Goal: Transaction & Acquisition: Purchase product/service

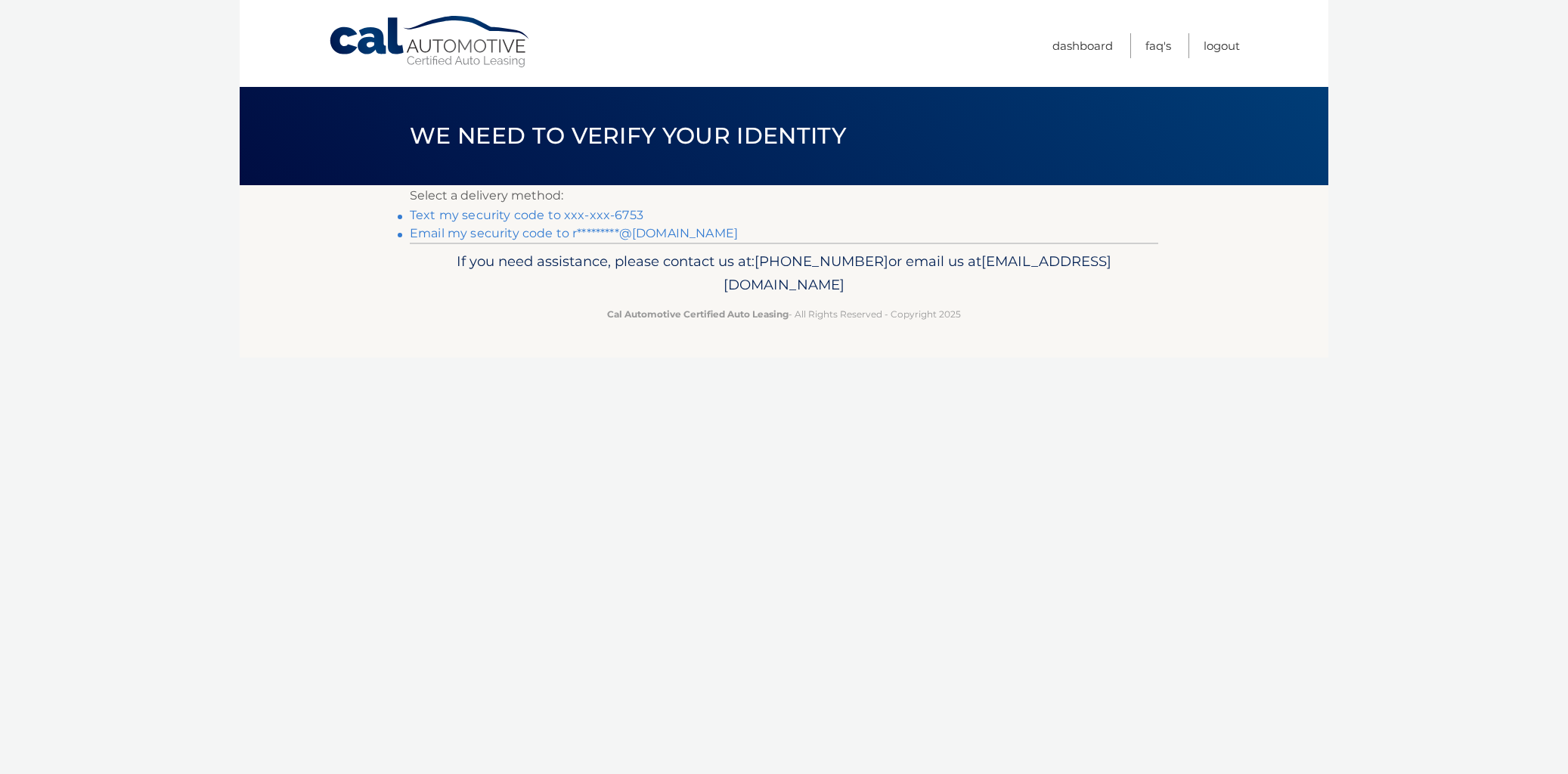
click at [427, 219] on link "Text my security code to xxx-xxx-6753" at bounding box center [526, 215] width 233 height 15
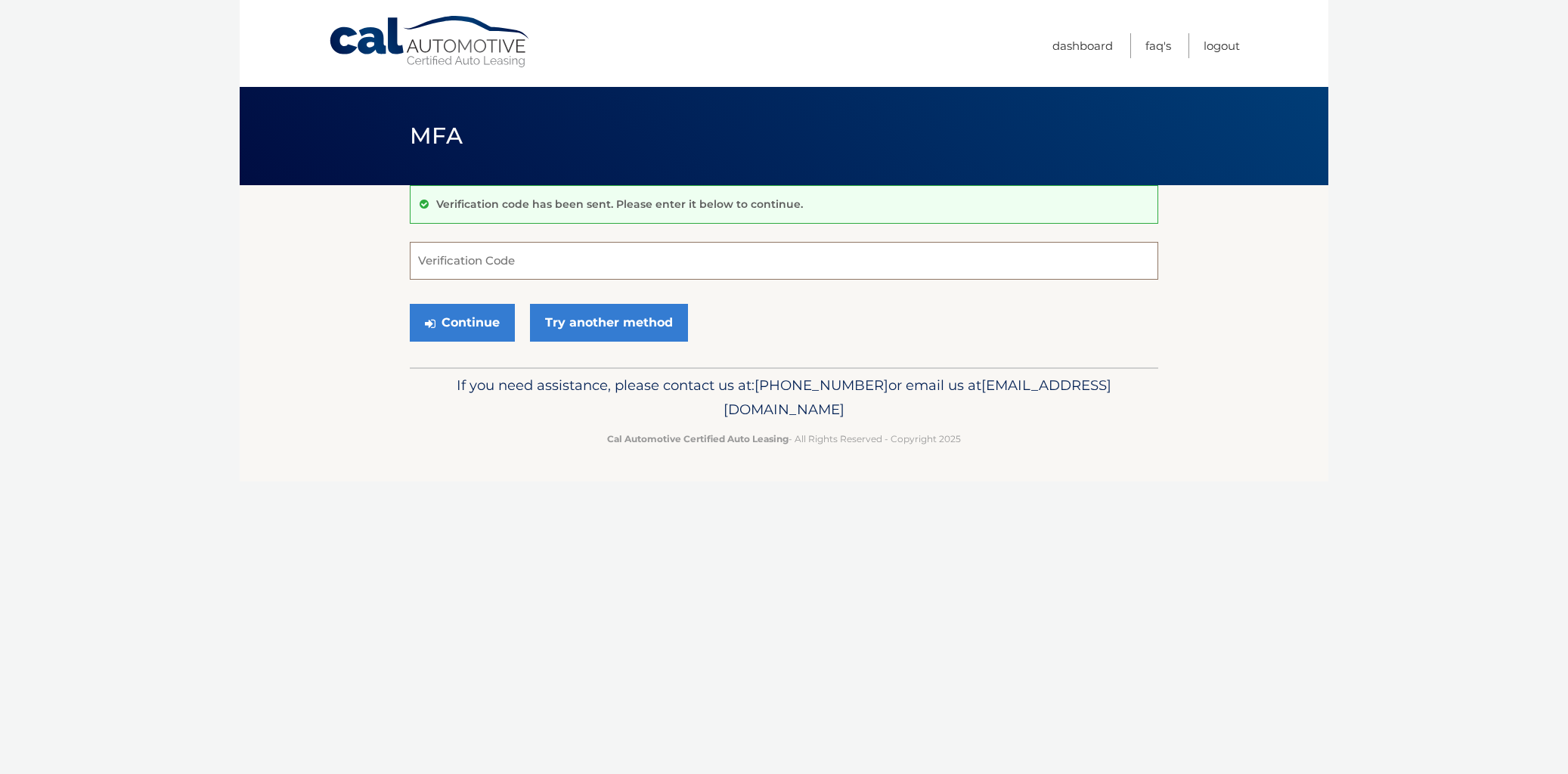
click at [422, 264] on input "Verification Code" at bounding box center [784, 260] width 748 height 38
type input "026347"
click at [486, 331] on button "Continue" at bounding box center [462, 323] width 105 height 38
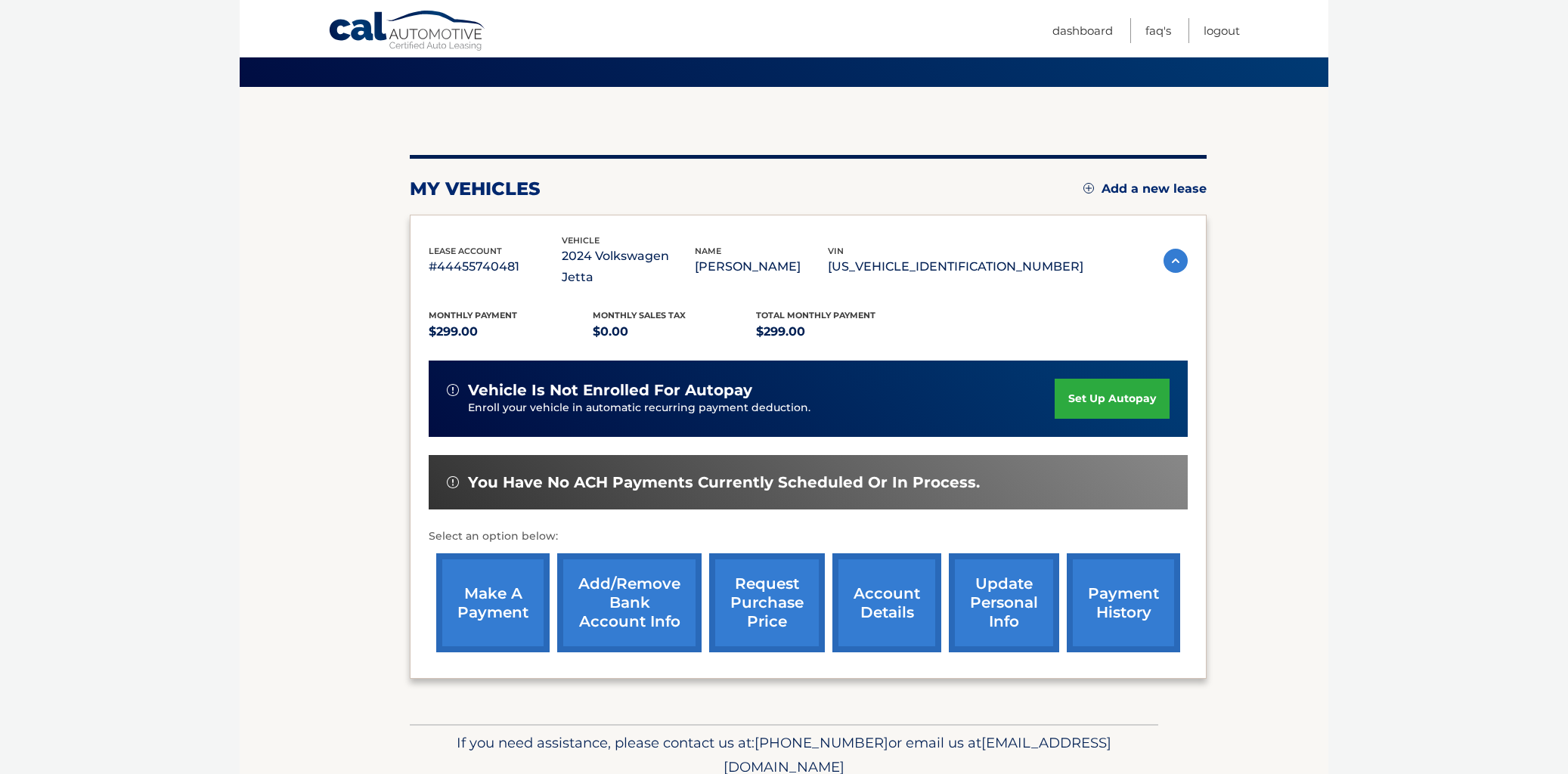
scroll to position [111, 0]
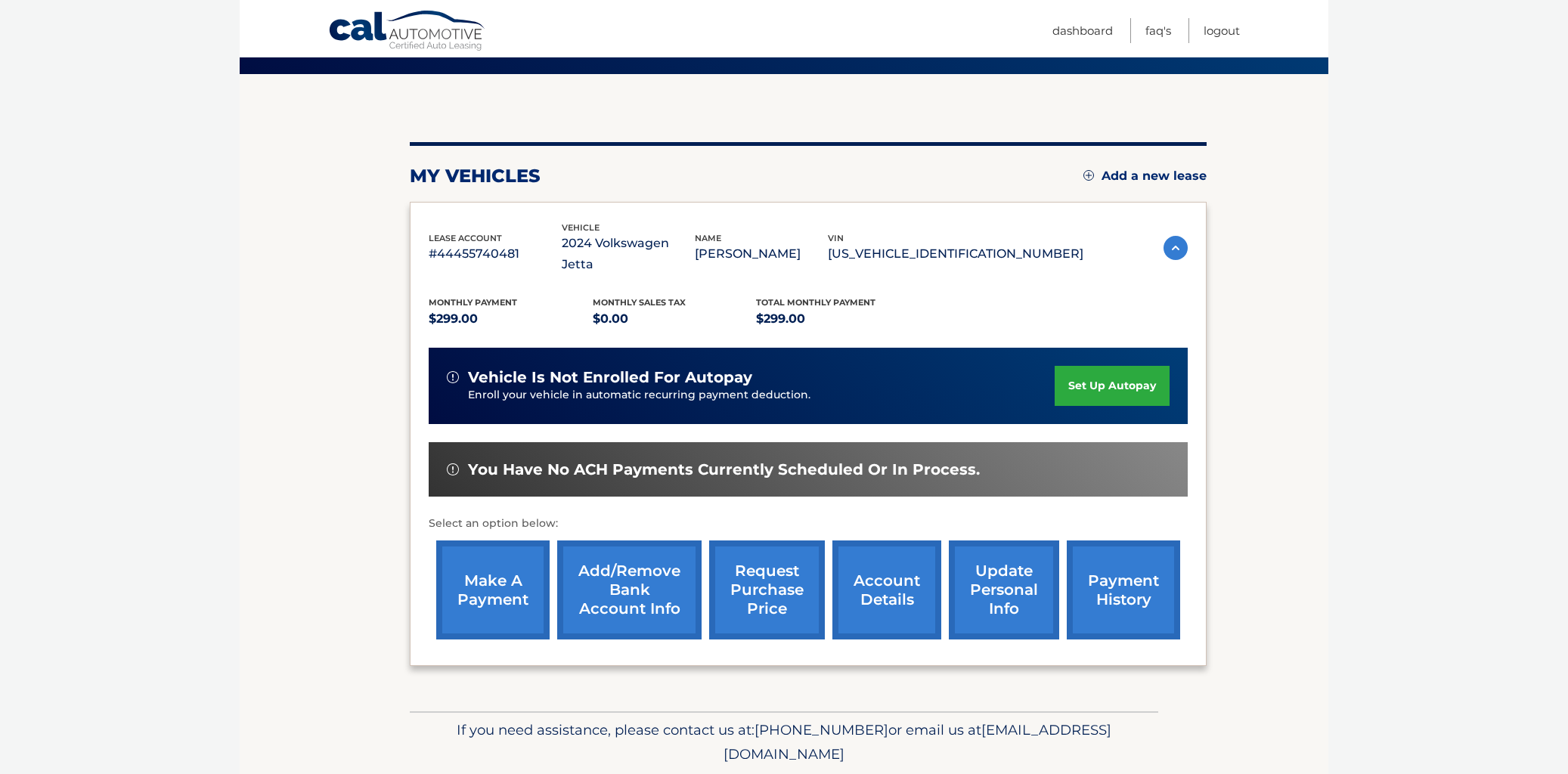
click at [492, 566] on link "make a payment" at bounding box center [492, 589] width 113 height 99
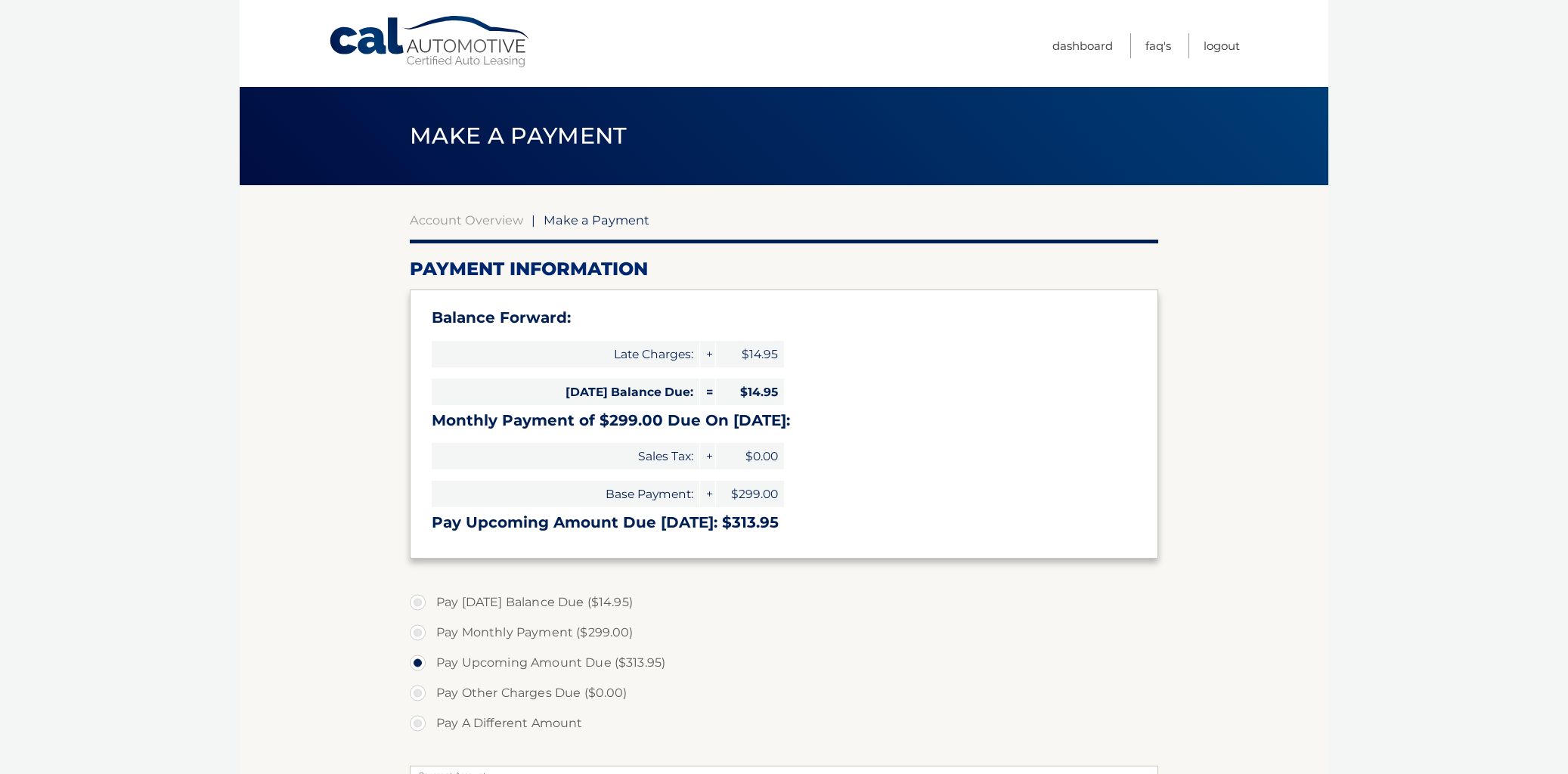
select select "YzUwZGZiMDQtZjk0YS00NzY0LTljMWMtNDRhYTE0OTYwOWQx"
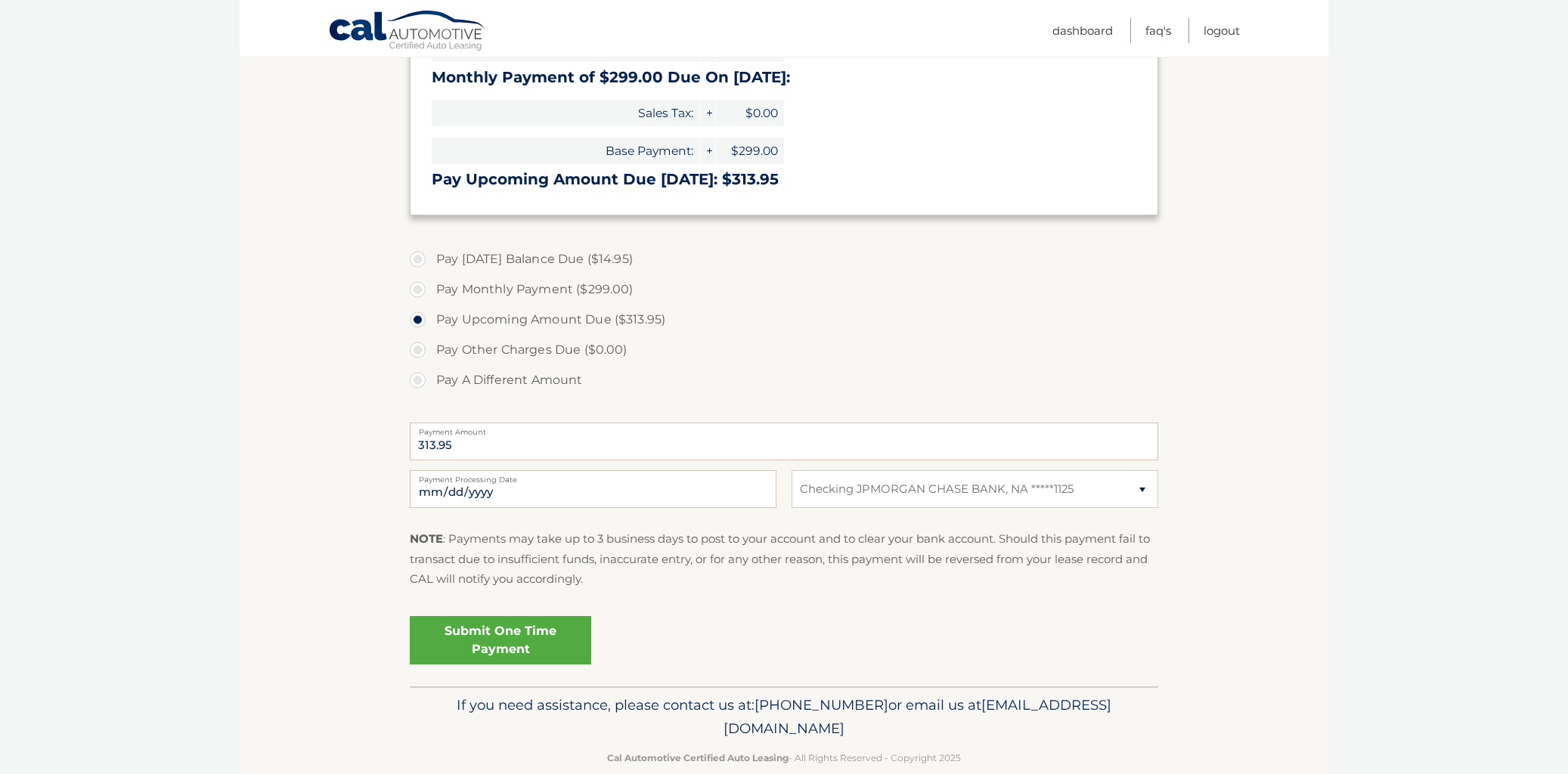
scroll to position [348, 0]
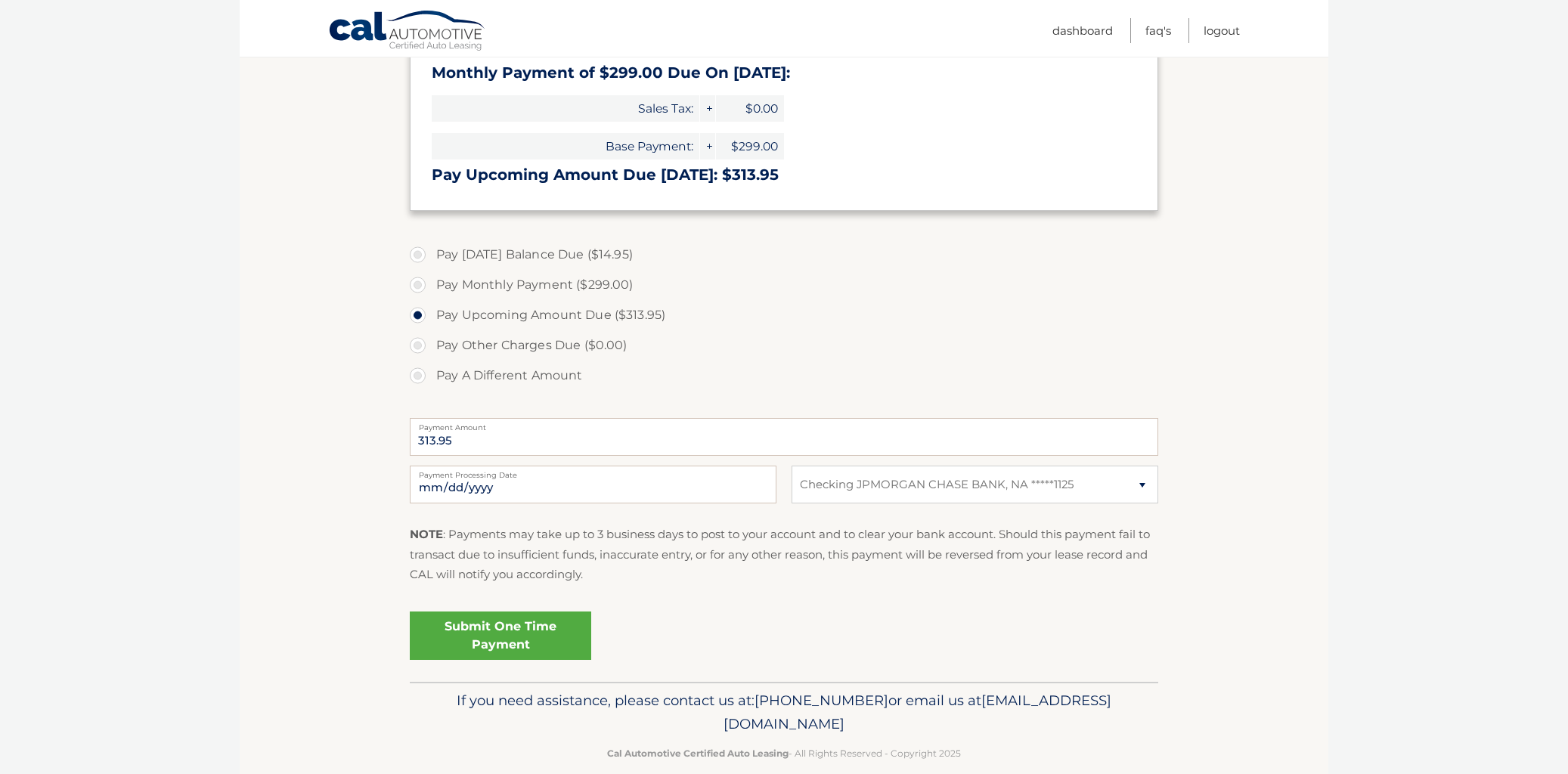
click at [526, 660] on link "Submit One Time Payment" at bounding box center [500, 635] width 182 height 48
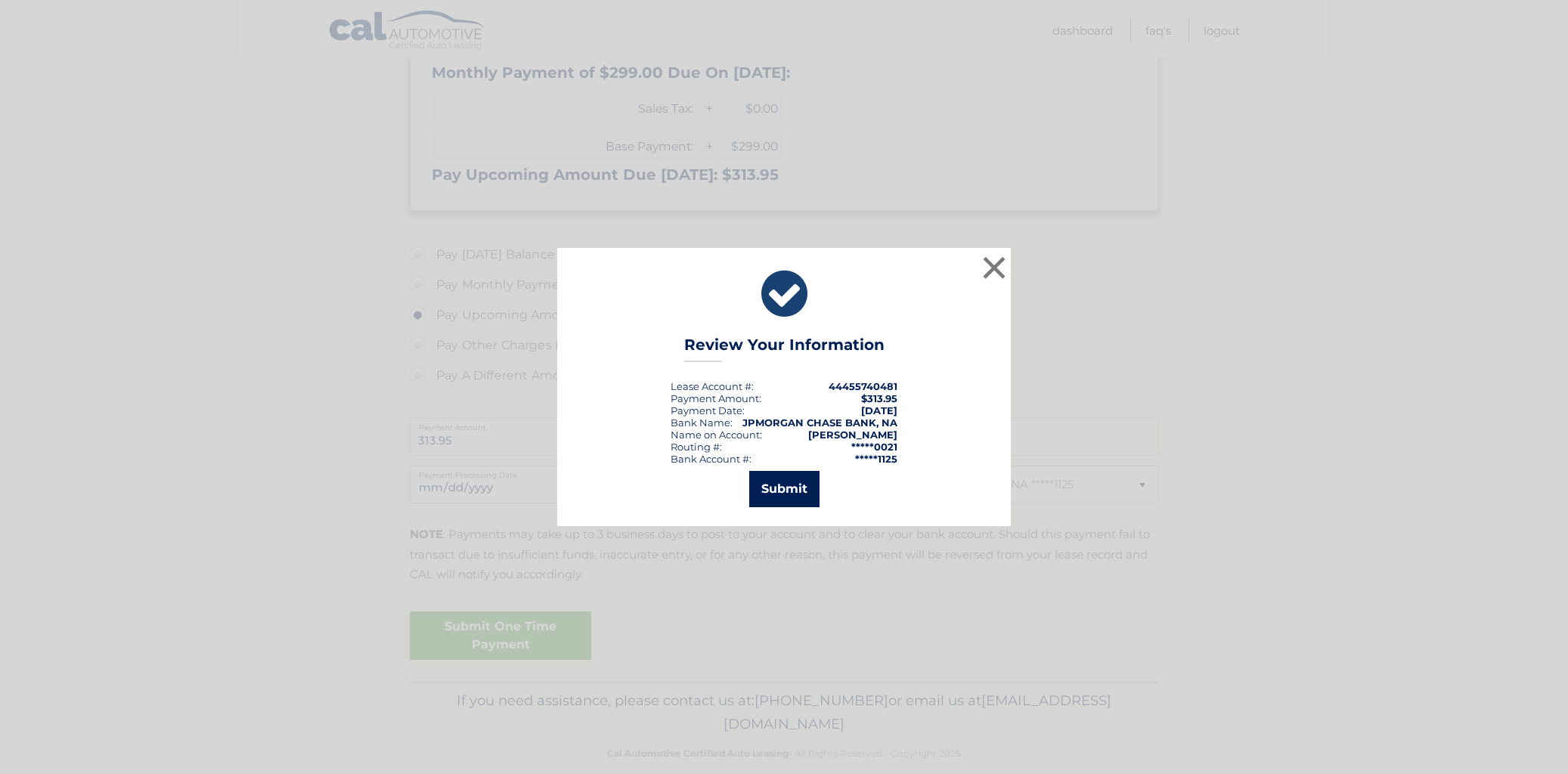
click at [788, 490] on button "Submit" at bounding box center [784, 489] width 70 height 36
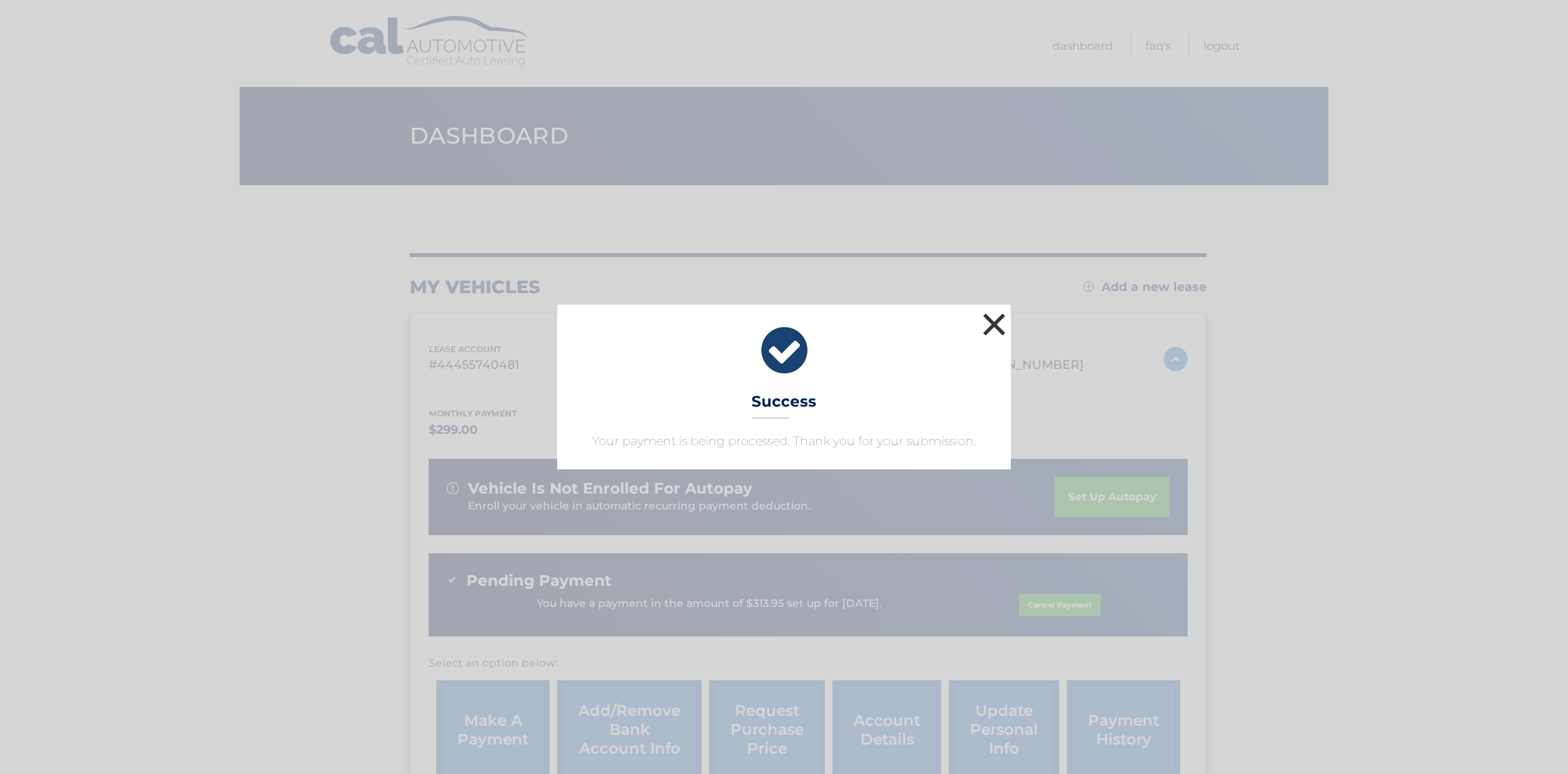
click at [990, 309] on button "×" at bounding box center [993, 324] width 30 height 30
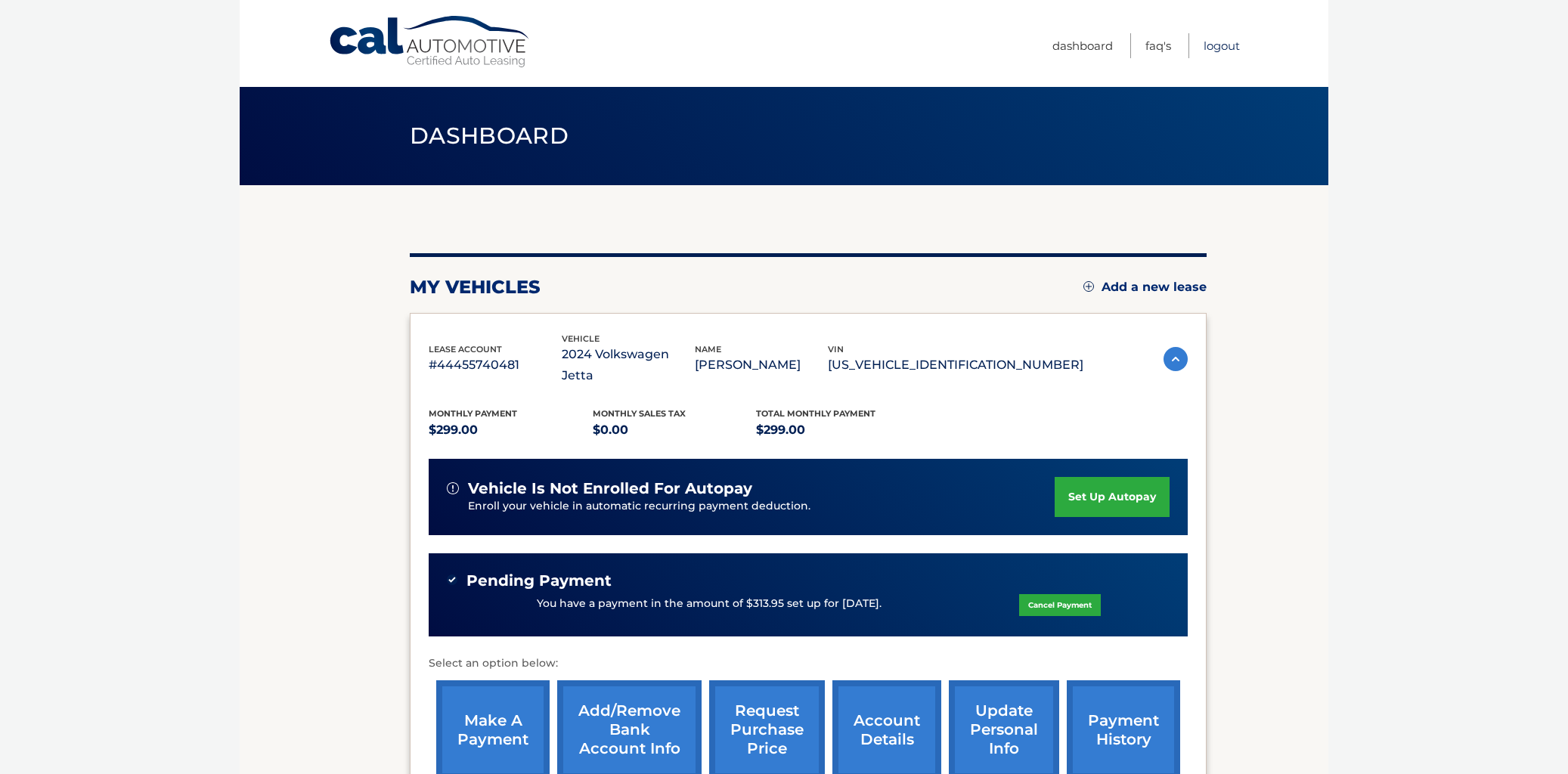
click at [1221, 44] on link "Logout" at bounding box center [1221, 45] width 36 height 24
